Goal: Task Accomplishment & Management: Manage account settings

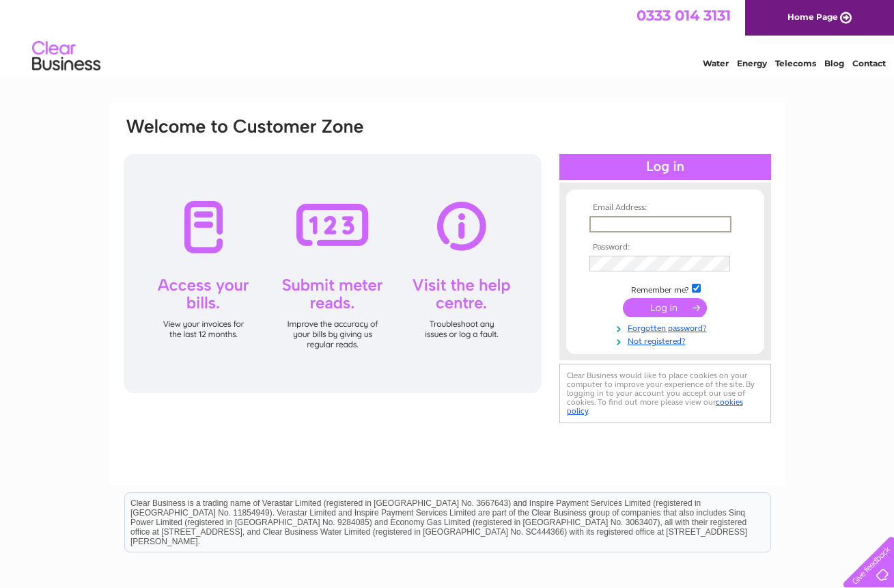
type input "annette.rice@btconnect.com"
click at [668, 305] on input "submit" at bounding box center [665, 307] width 84 height 19
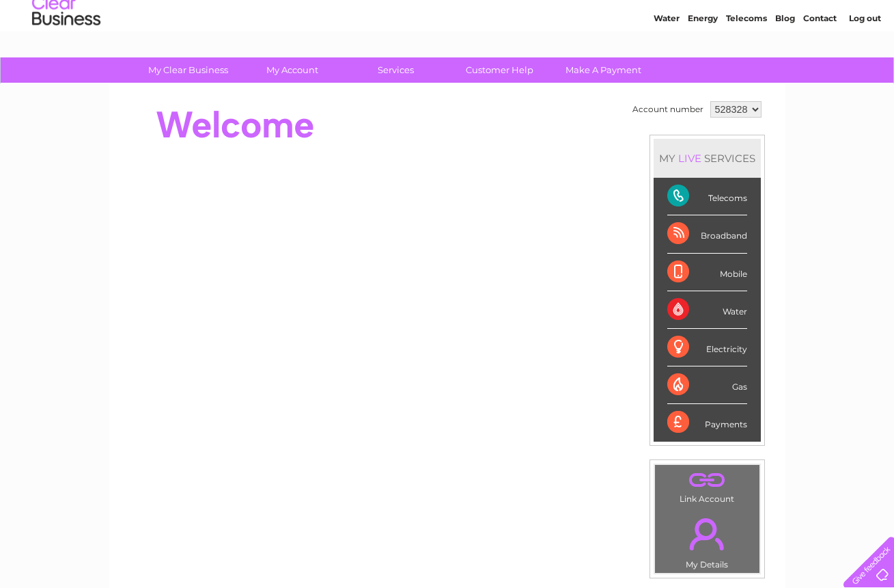
scroll to position [170, 0]
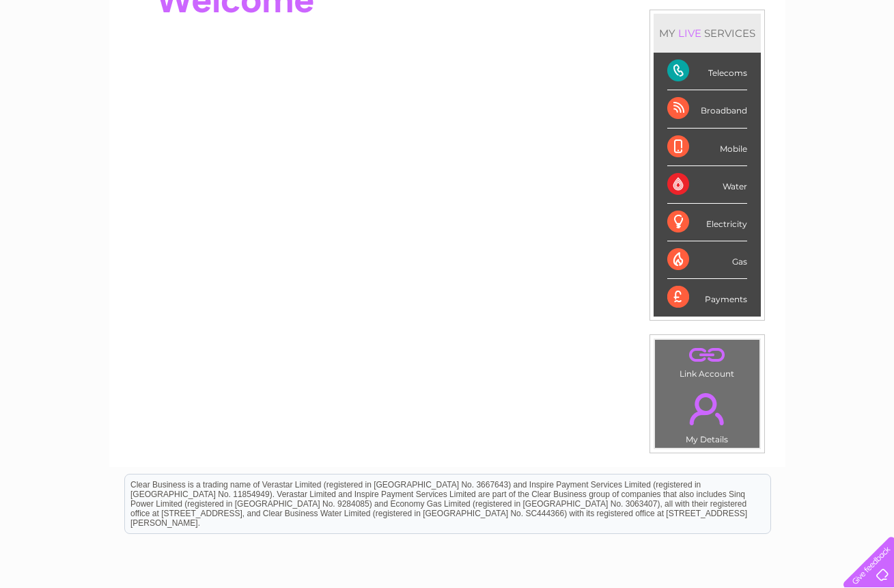
click at [689, 72] on div "Telecoms" at bounding box center [708, 72] width 80 height 38
click at [688, 71] on div "Telecoms" at bounding box center [708, 72] width 80 height 38
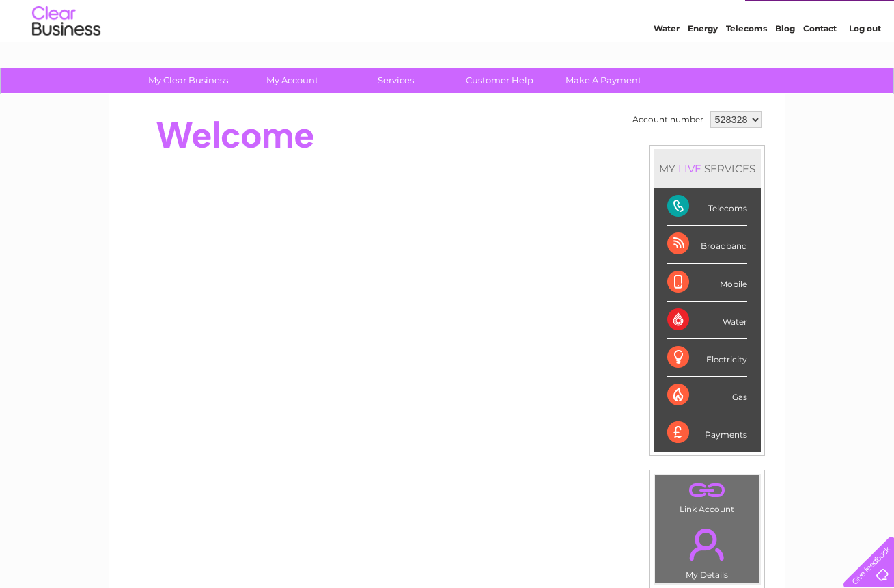
scroll to position [0, 0]
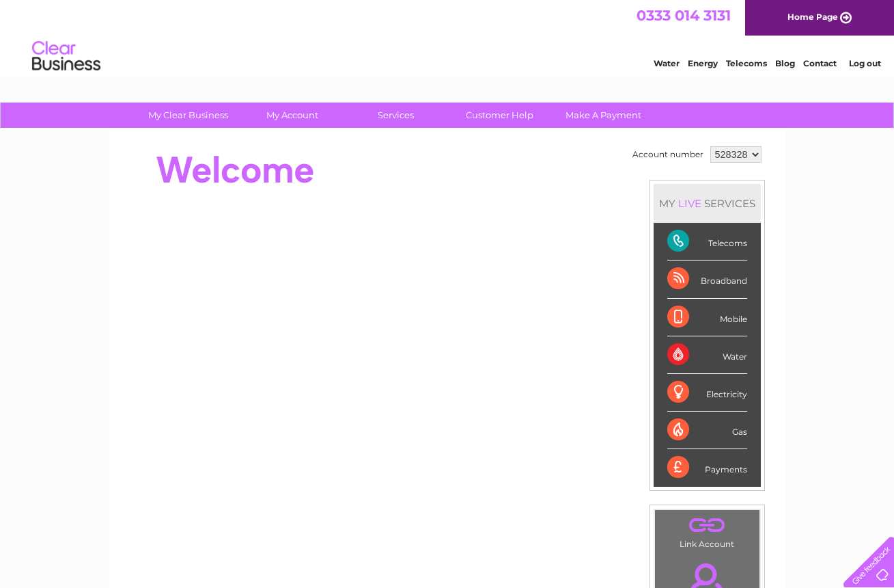
click at [709, 241] on div "Telecoms" at bounding box center [708, 242] width 80 height 38
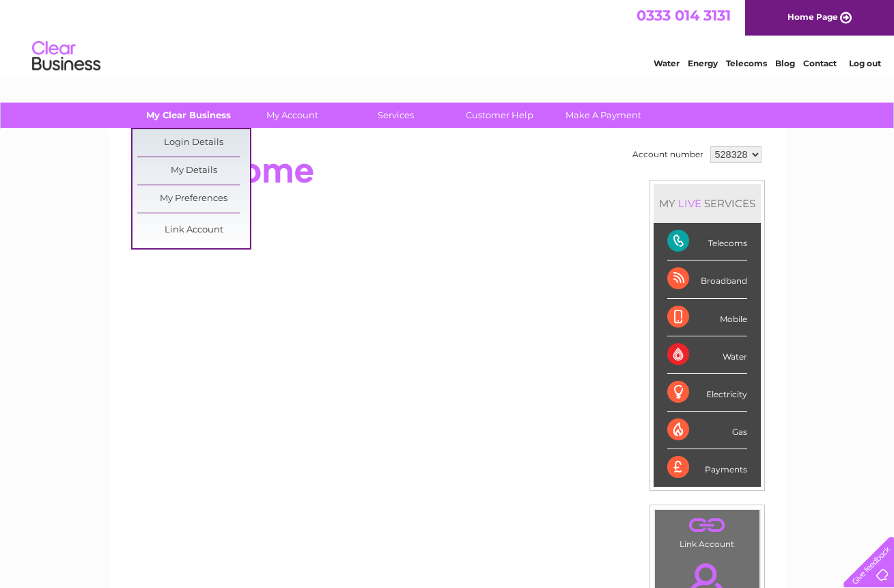
click at [179, 117] on link "My Clear Business" at bounding box center [188, 114] width 113 height 25
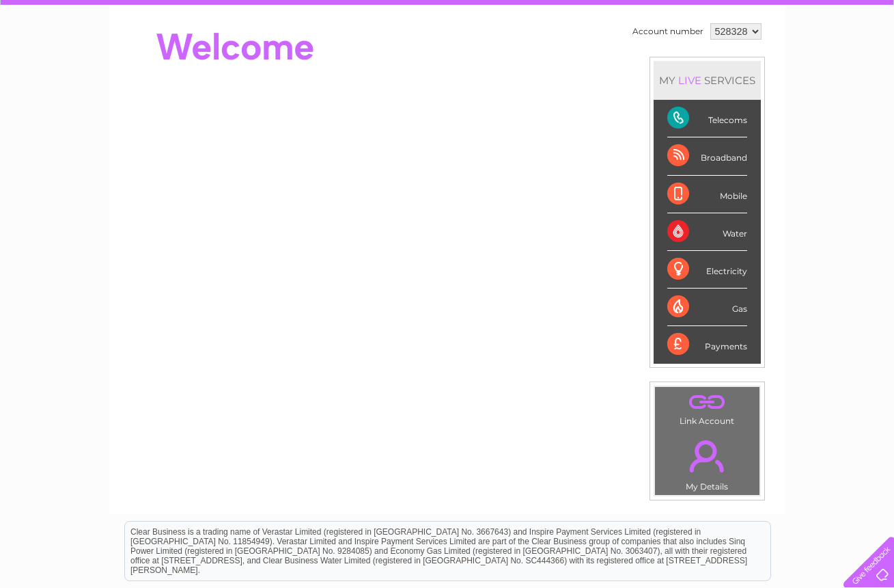
scroll to position [228, 0]
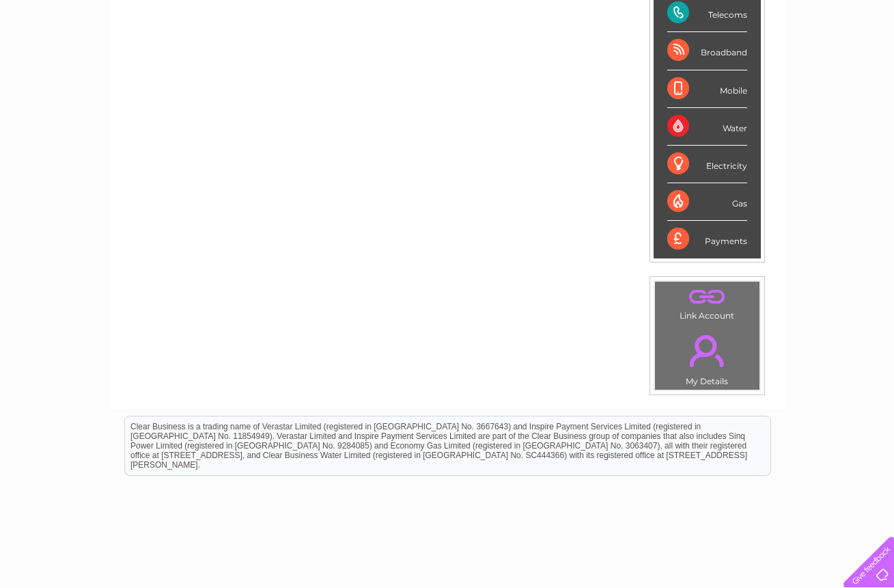
click at [709, 353] on link "." at bounding box center [708, 351] width 98 height 48
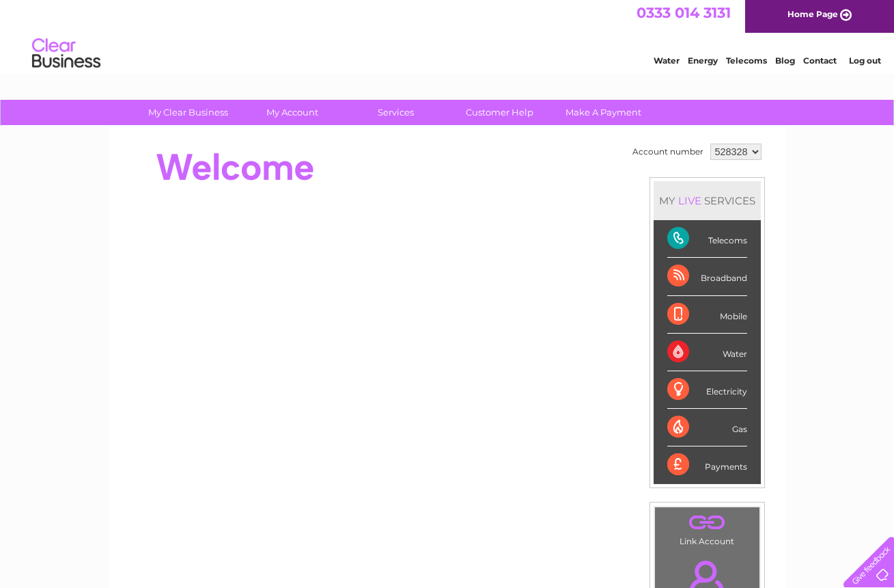
scroll to position [5, 0]
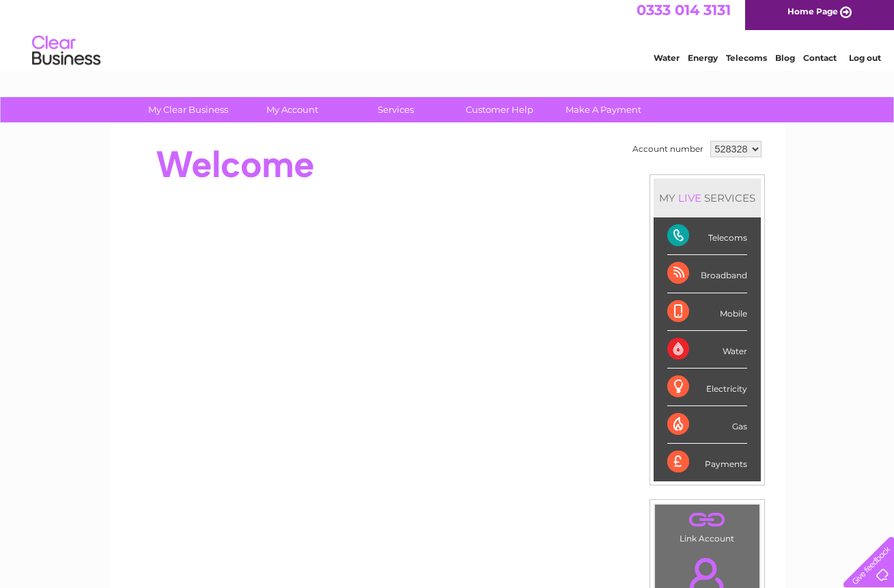
click at [687, 236] on div "Telecoms" at bounding box center [708, 236] width 80 height 38
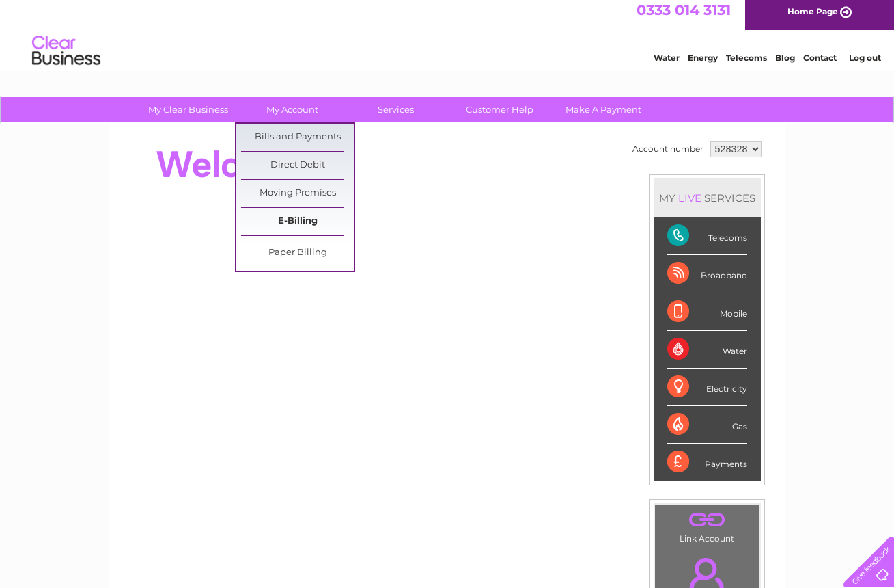
click at [301, 223] on link "E-Billing" at bounding box center [297, 221] width 113 height 27
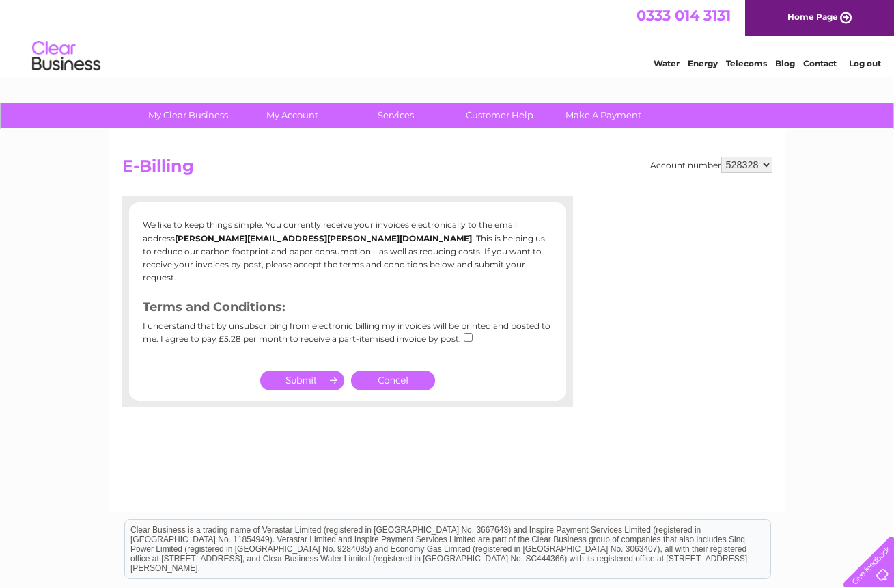
click at [389, 370] on link "Cancel" at bounding box center [393, 380] width 84 height 20
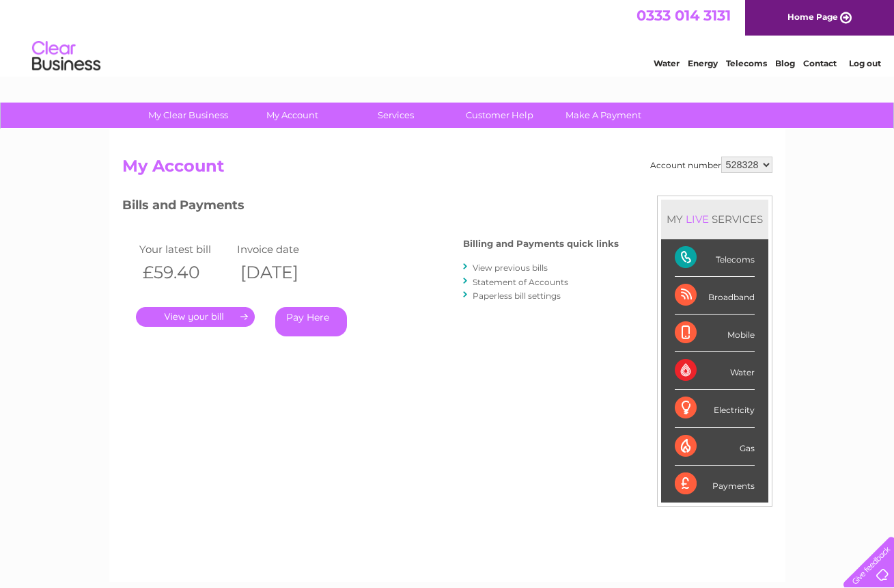
click at [507, 267] on link "View previous bills" at bounding box center [510, 267] width 75 height 10
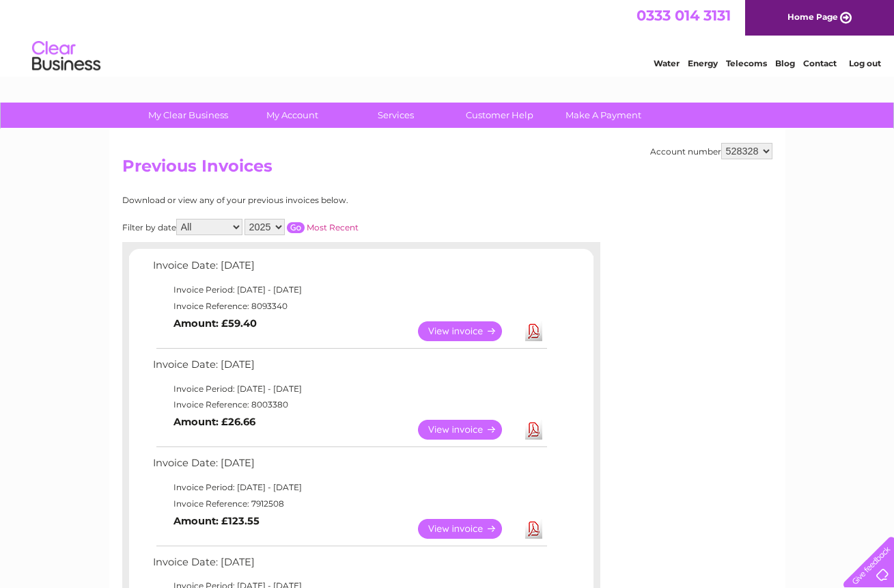
click at [451, 332] on link "View" at bounding box center [468, 331] width 100 height 20
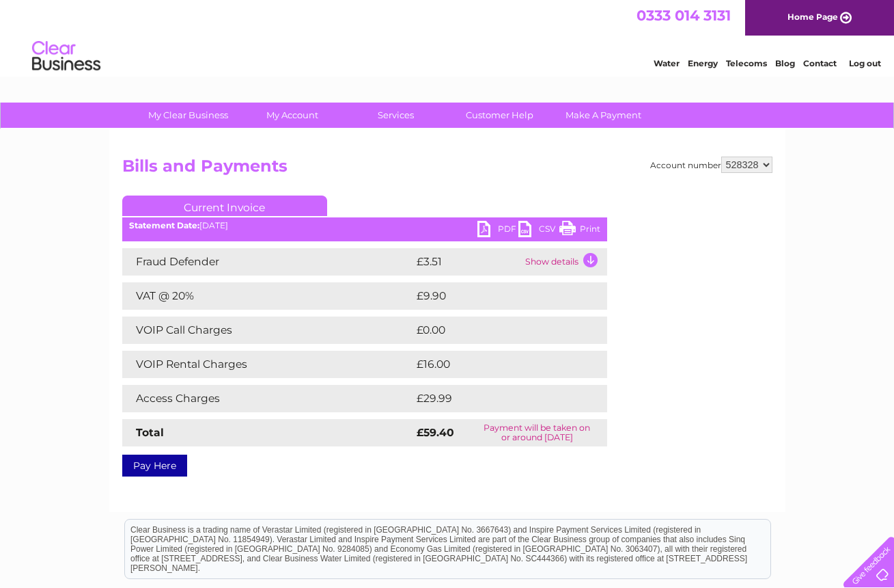
click at [591, 260] on td "Show details" at bounding box center [564, 261] width 85 height 27
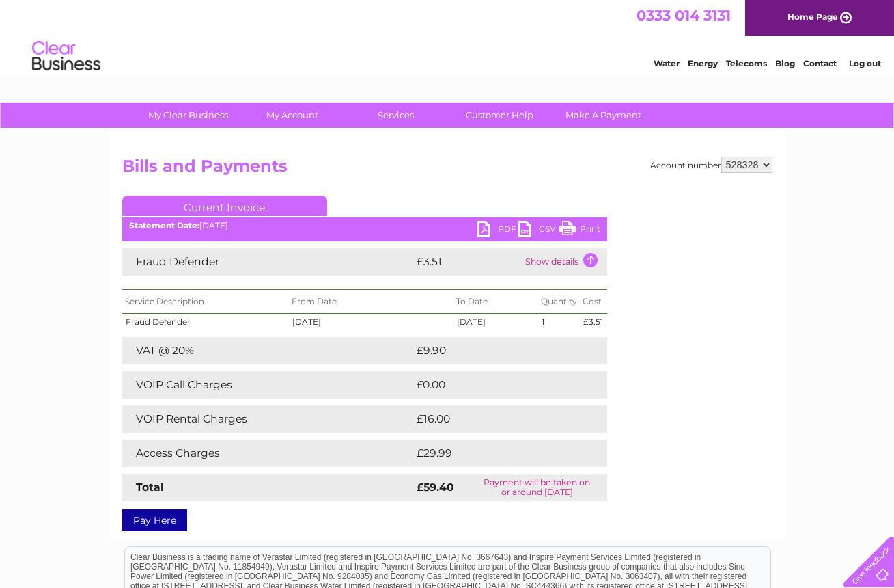
click at [591, 260] on td "Show details" at bounding box center [564, 261] width 85 height 27
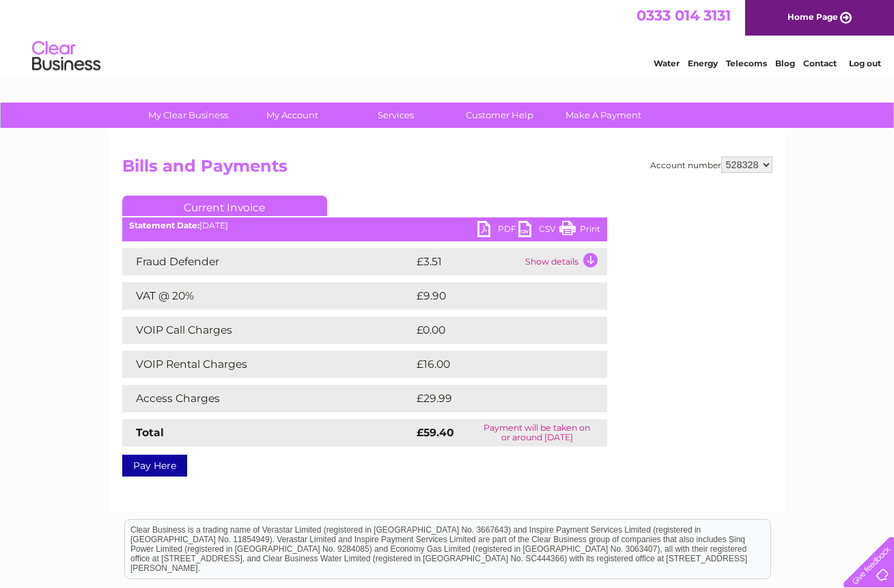
click at [553, 363] on td "£16.00" at bounding box center [496, 364] width 166 height 27
click at [591, 260] on td "Show details" at bounding box center [564, 261] width 85 height 27
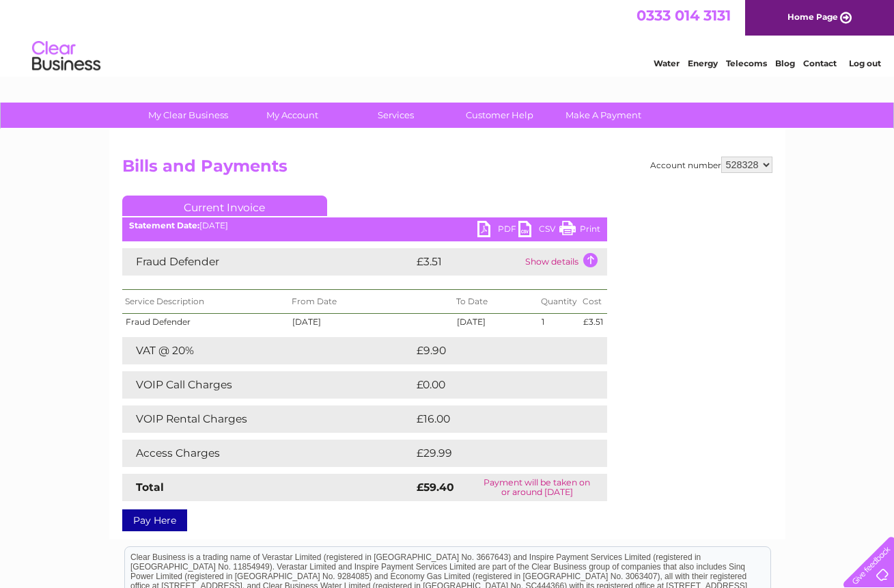
click at [529, 425] on td "£16.00" at bounding box center [496, 418] width 166 height 27
click at [530, 420] on td "£16.00" at bounding box center [496, 418] width 166 height 27
click at [590, 228] on link "Print" at bounding box center [580, 231] width 41 height 20
